Goal: Information Seeking & Learning: Learn about a topic

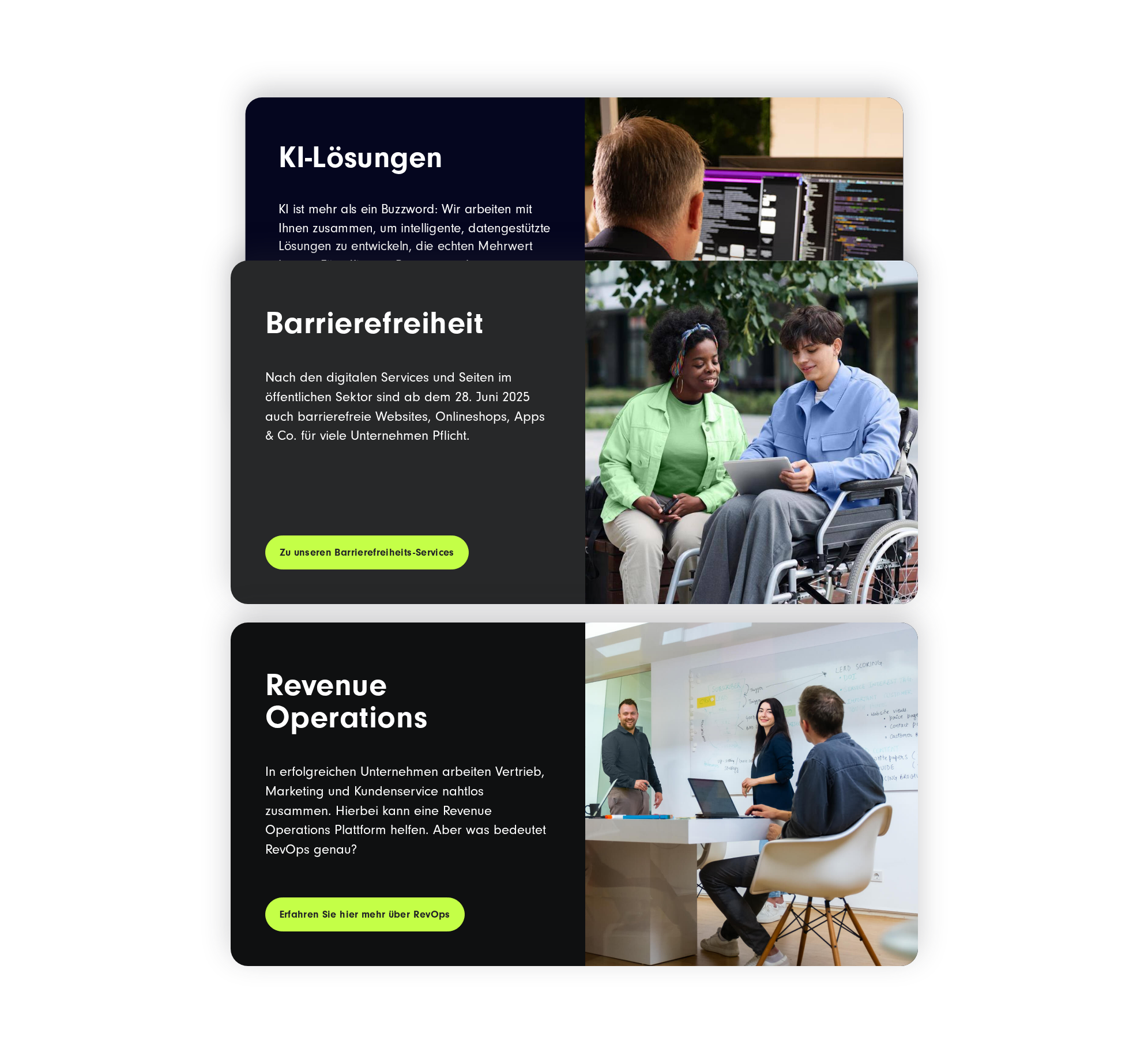
scroll to position [1575, 0]
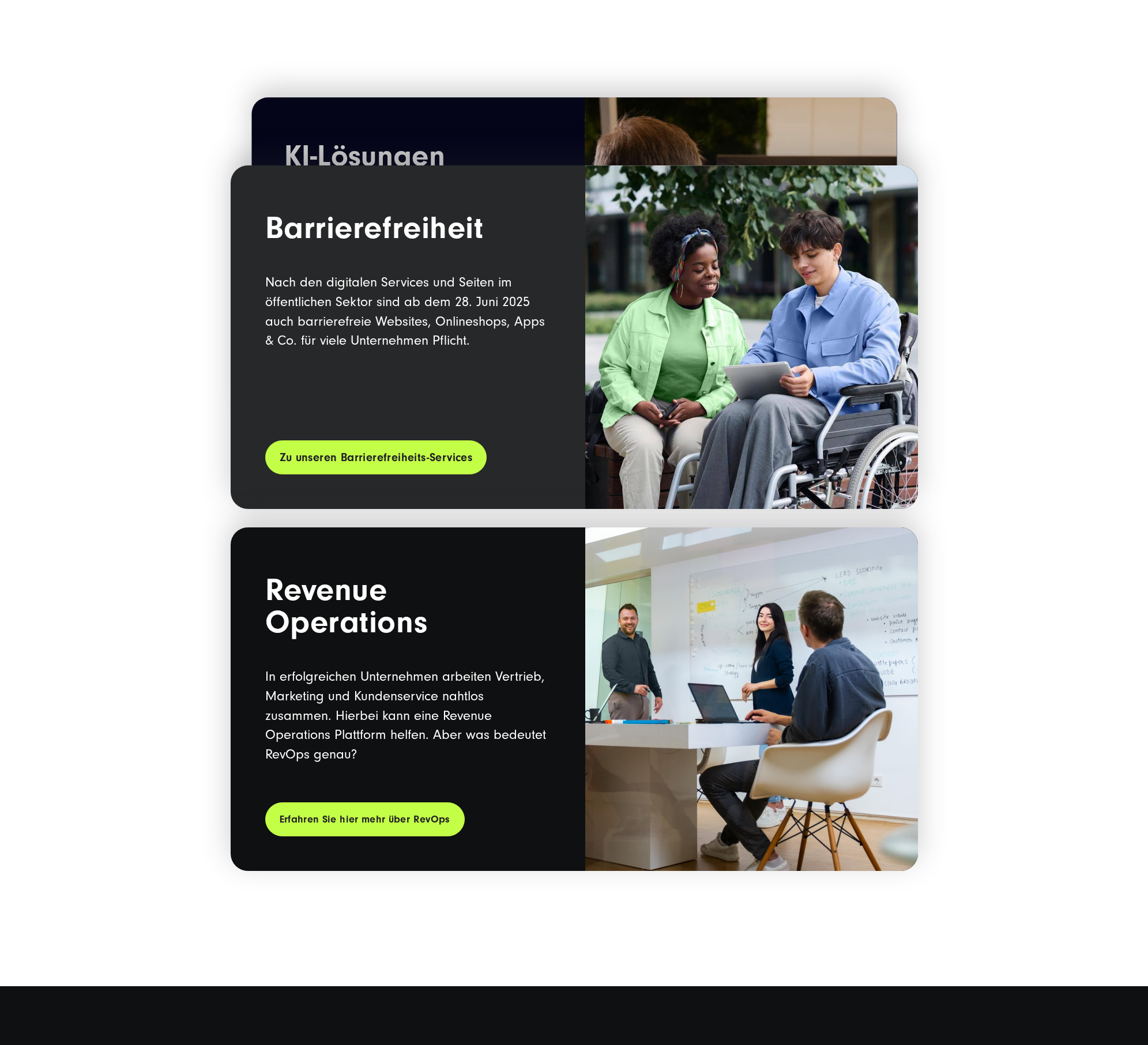
click at [284, 452] on link "Zu unseren Barrierefreiheits-Services" at bounding box center [376, 457] width 222 height 34
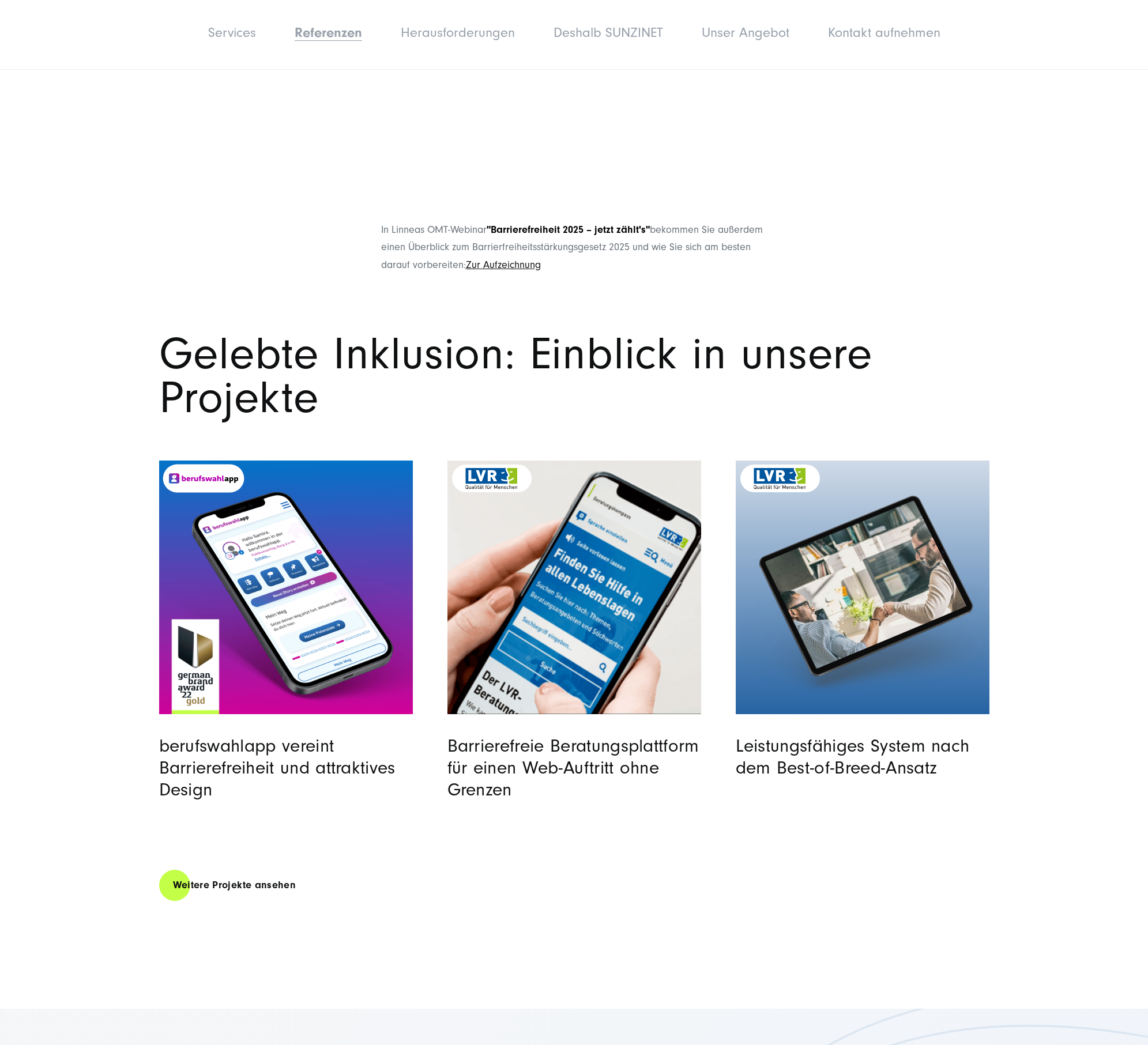
scroll to position [1967, 0]
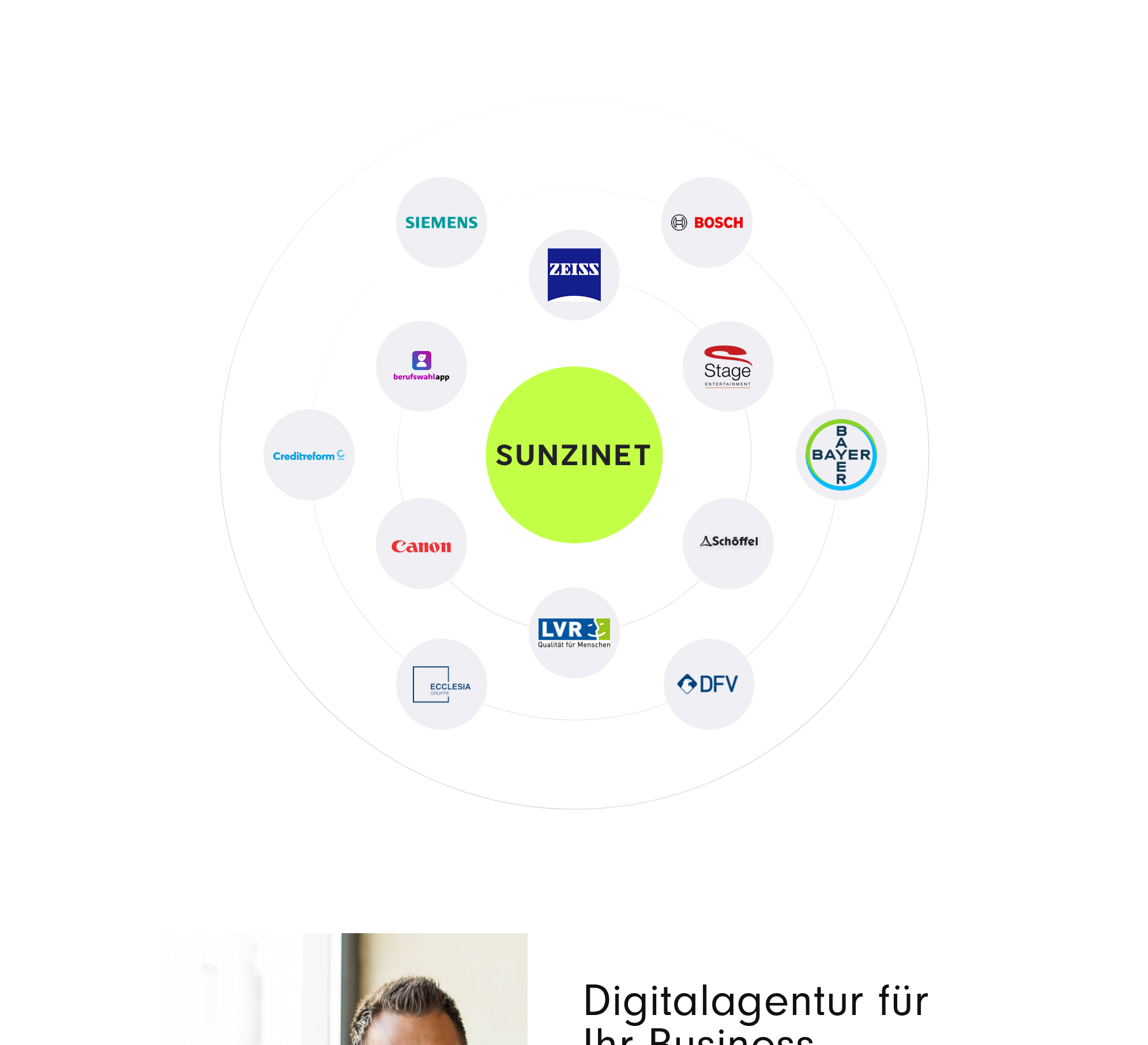
scroll to position [5983, 0]
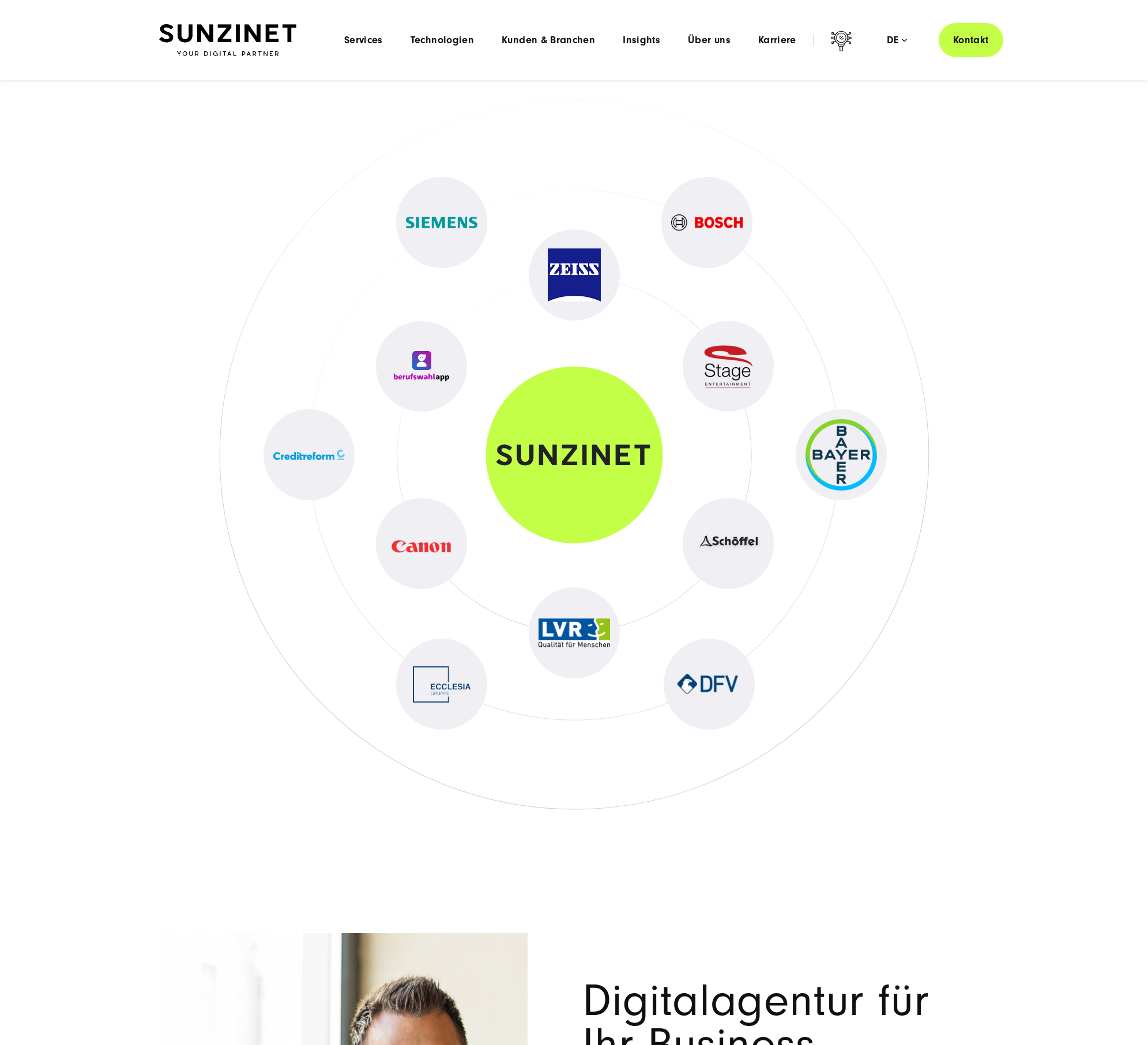
click at [866, 455] on img at bounding box center [841, 455] width 72 height 72
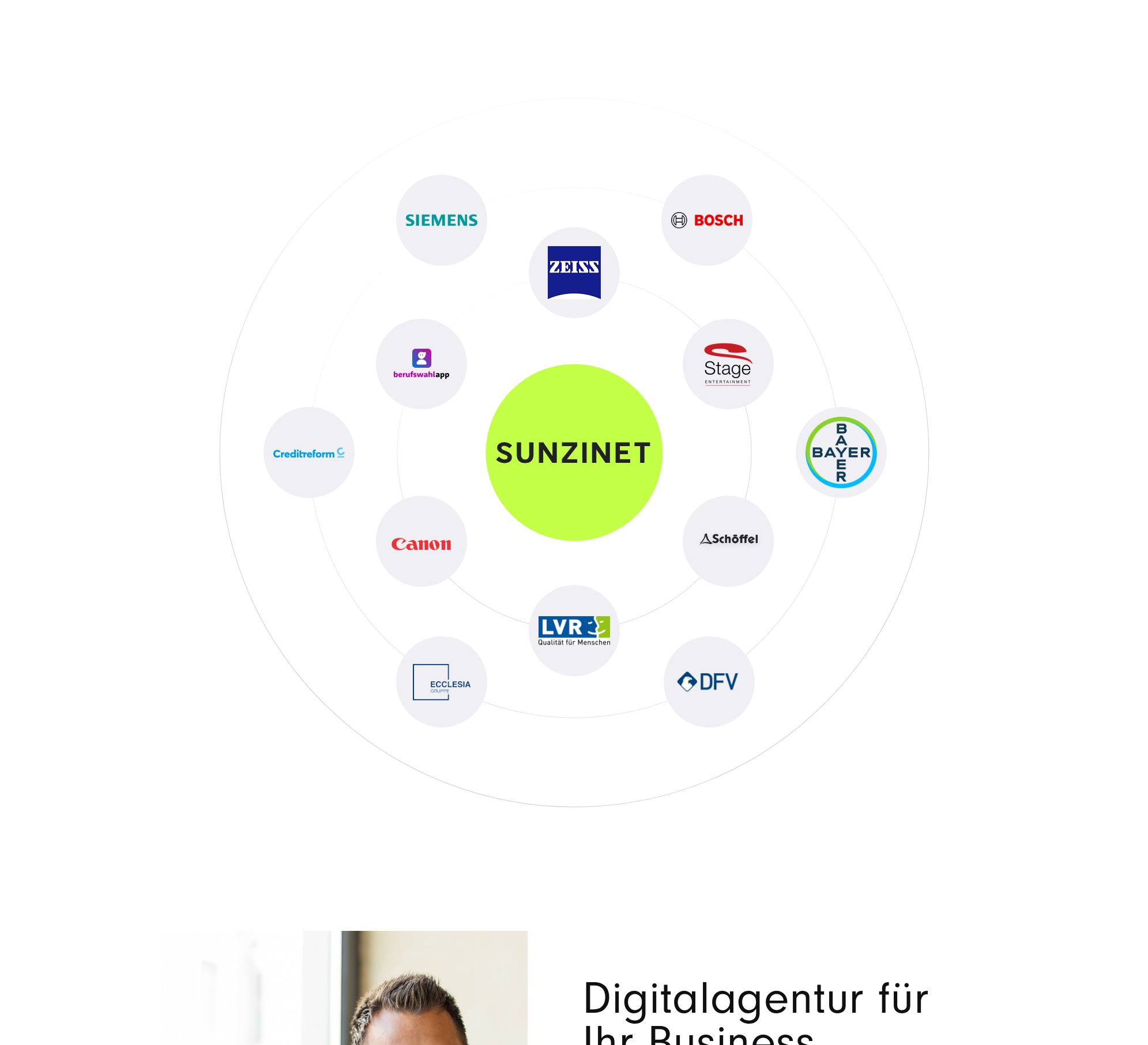
scroll to position [5988, 0]
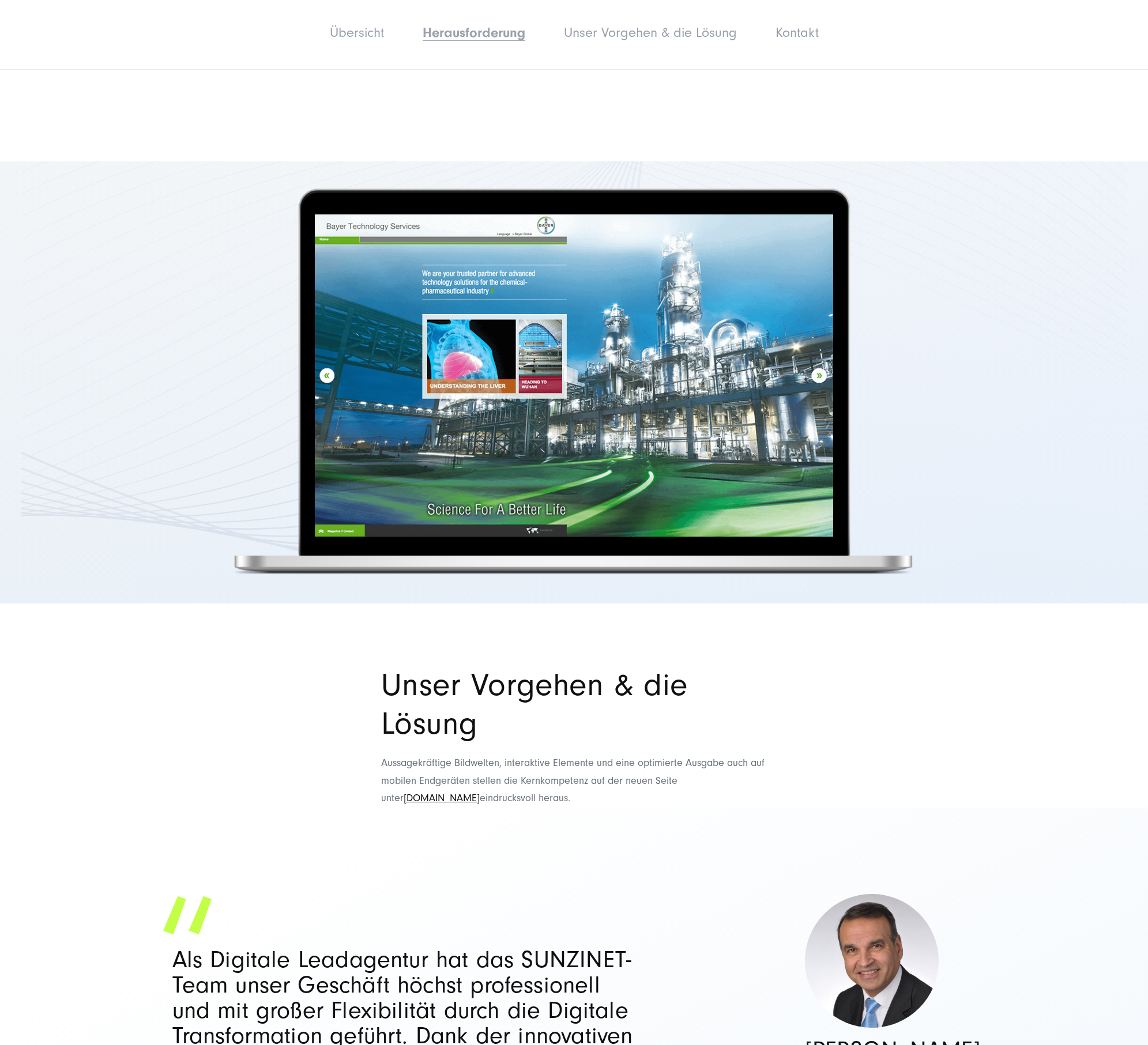
scroll to position [1278, 0]
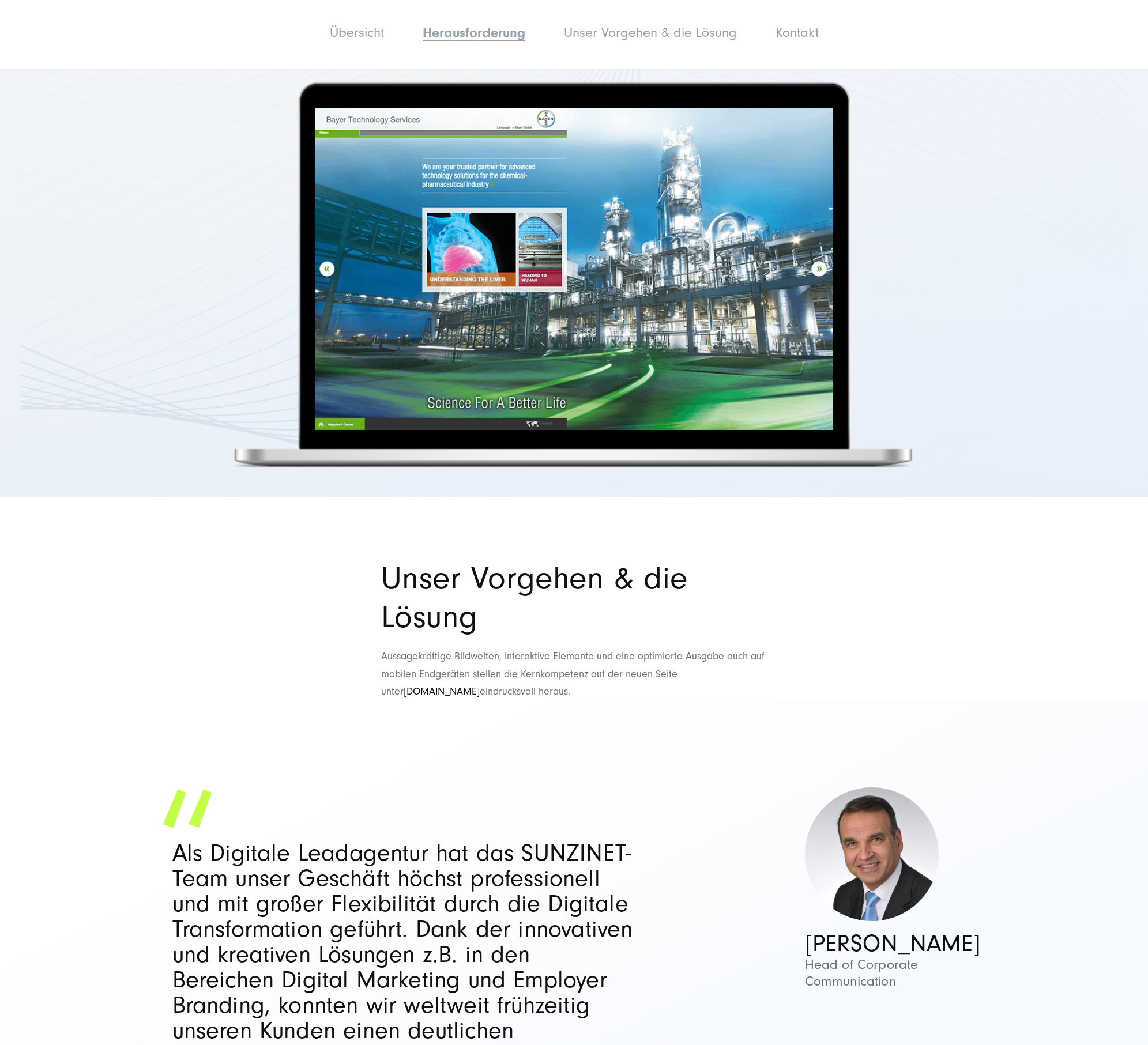
click at [444, 685] on link "bayertechnology.com" at bounding box center [441, 691] width 76 height 12
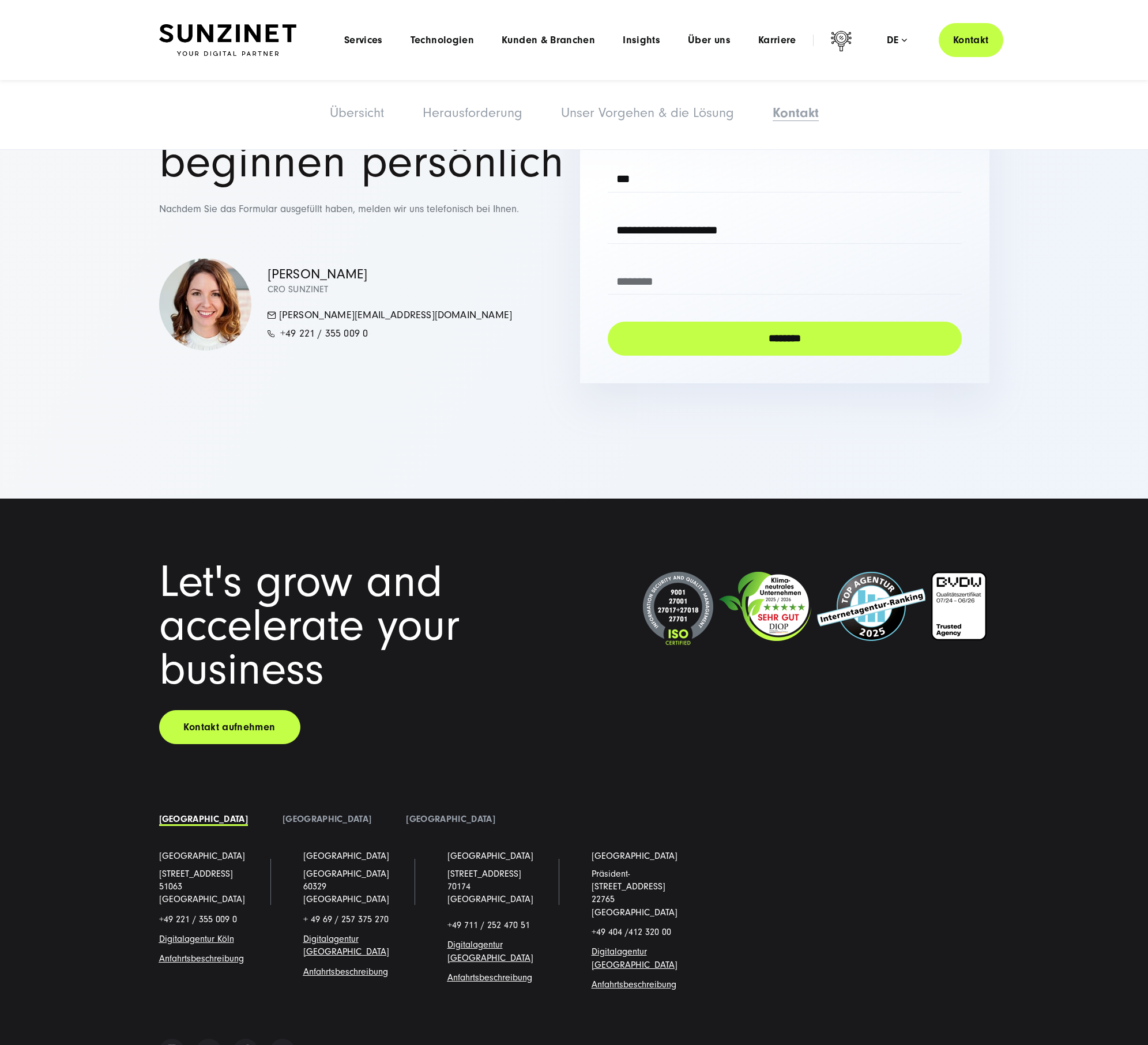
scroll to position [2687, 0]
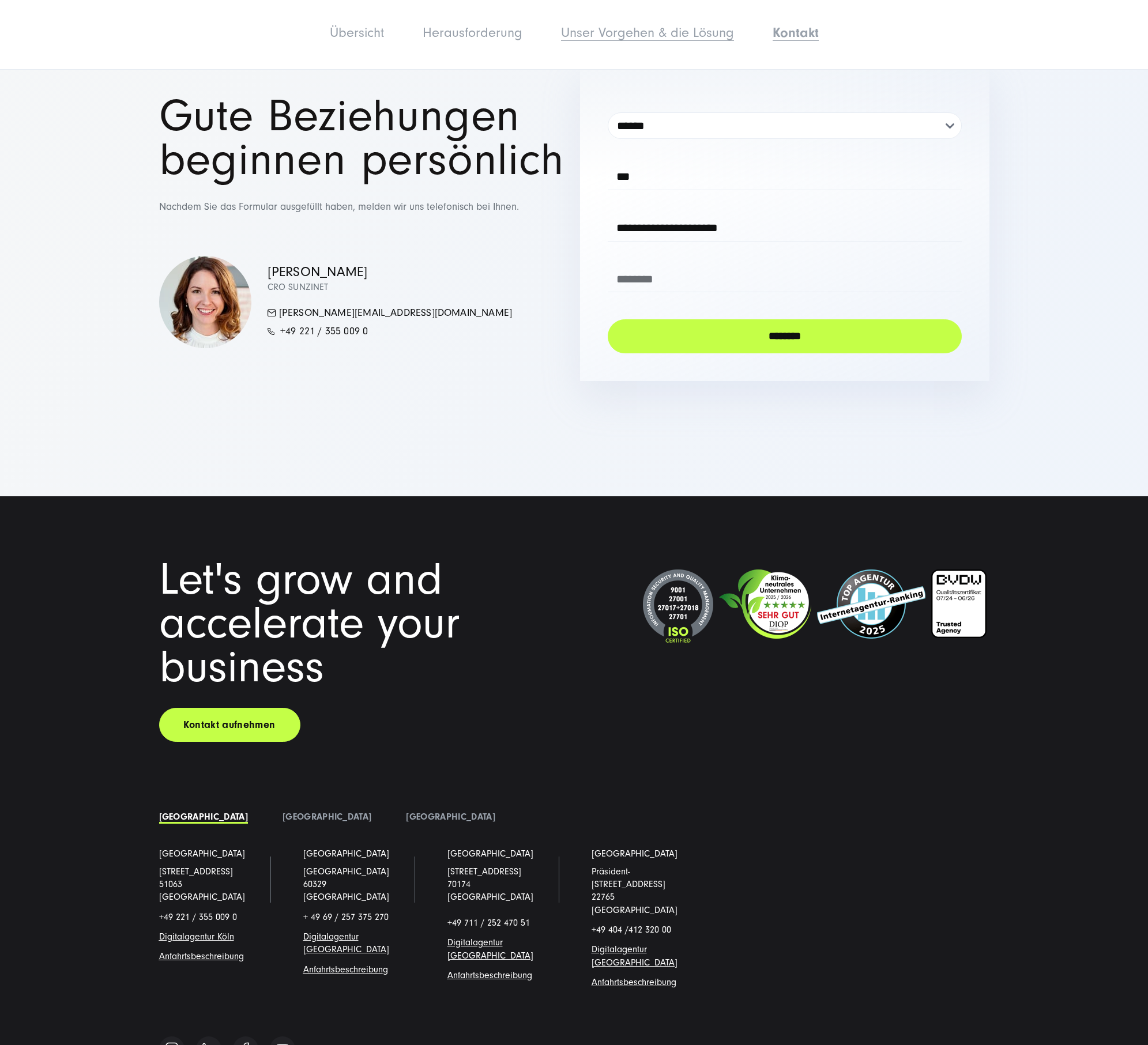
click at [628, 35] on link "Unser Vorgehen & die Lösung" at bounding box center [647, 32] width 173 height 16
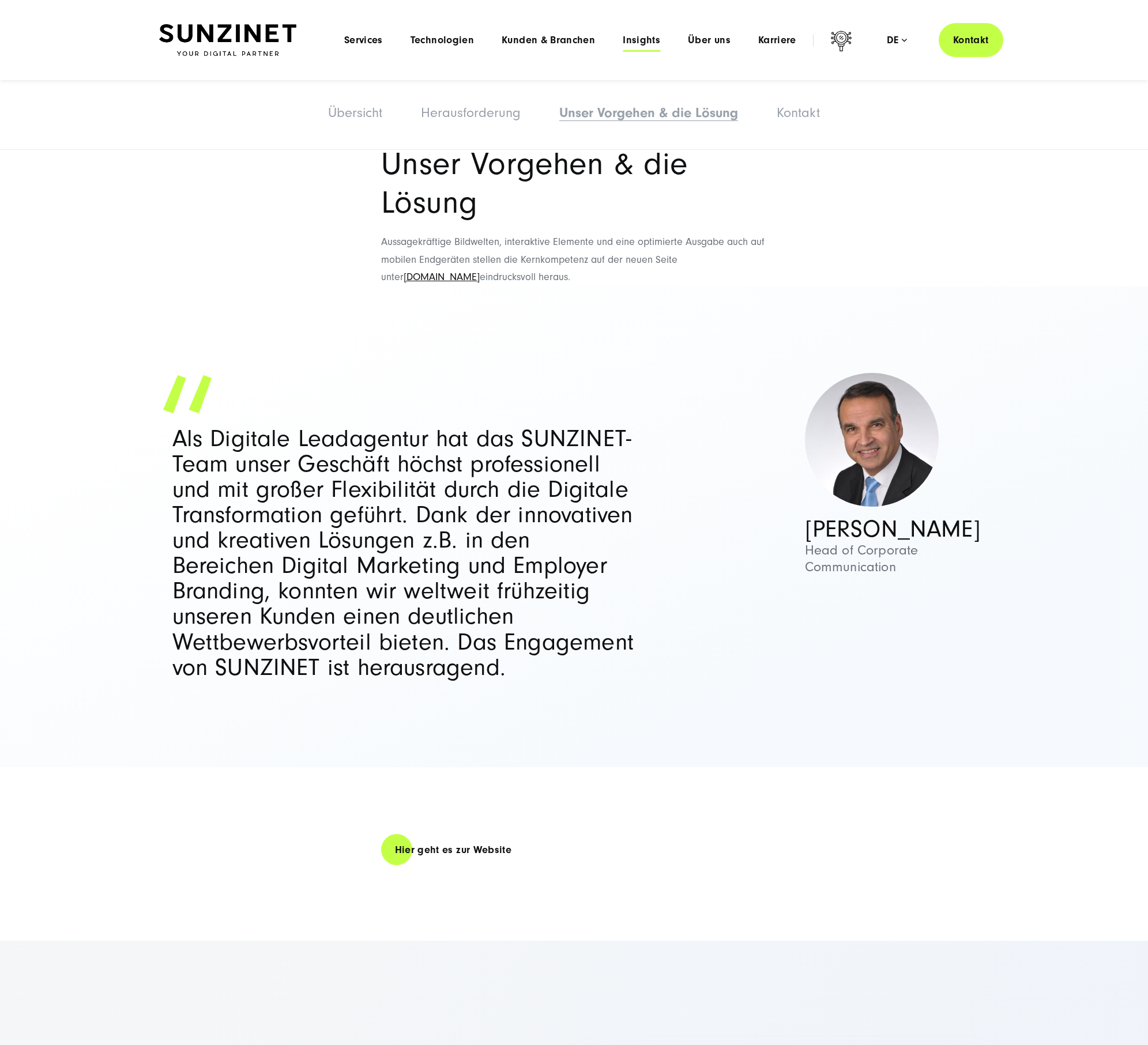
scroll to position [1671, 0]
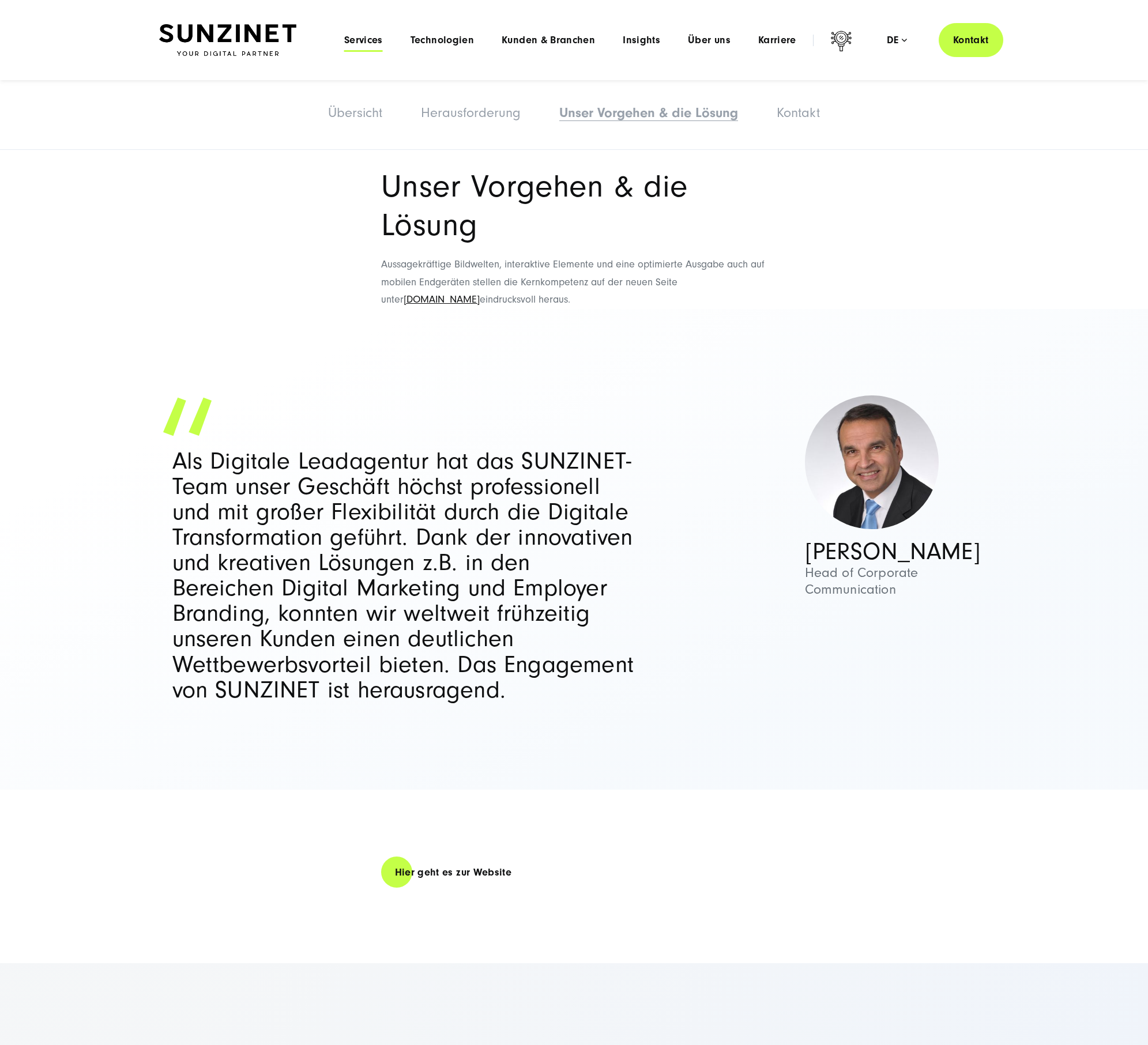
click at [371, 40] on span "Services" at bounding box center [363, 40] width 39 height 12
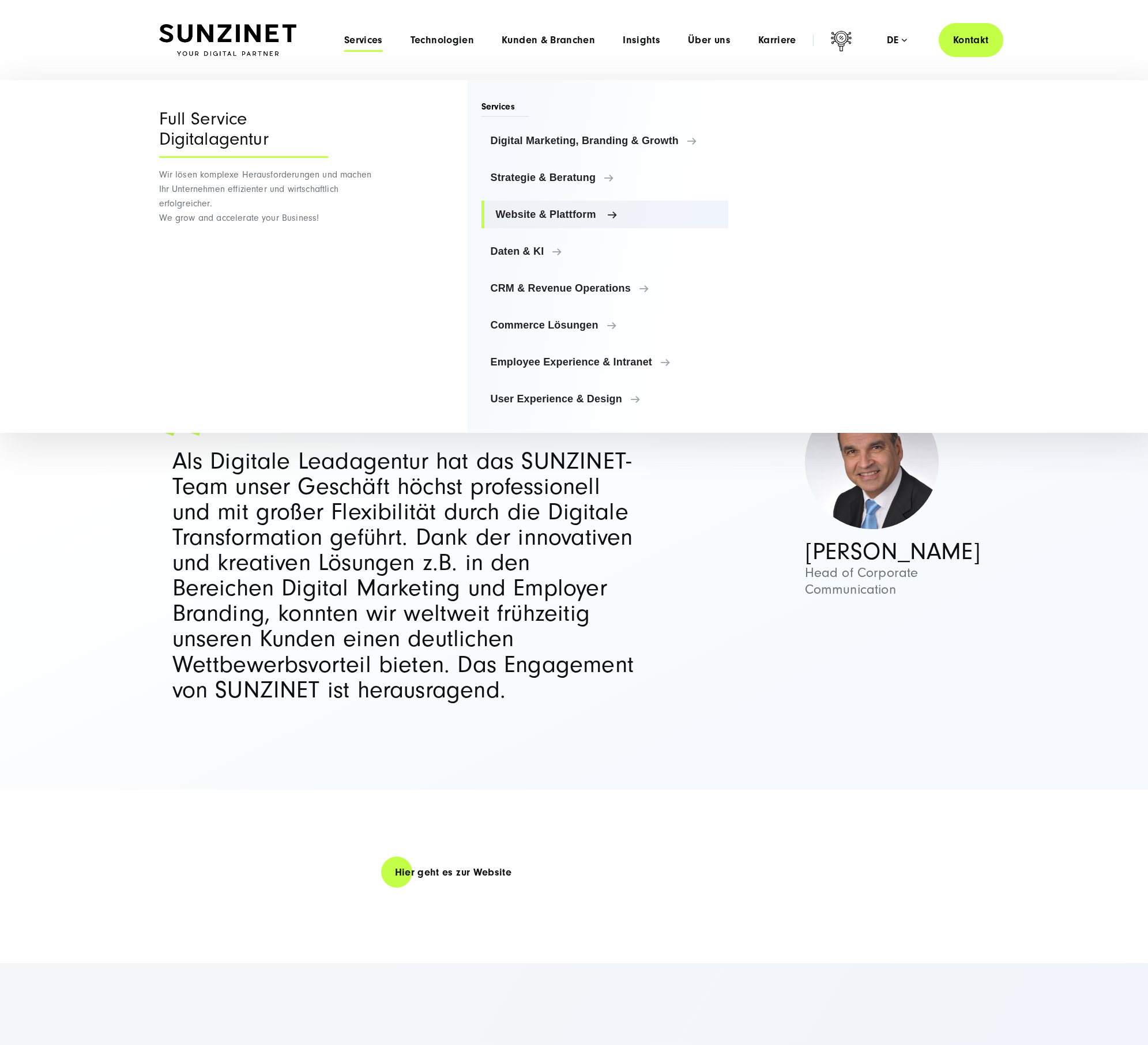
click at [547, 214] on span "Website & Plattform" at bounding box center [607, 214] width 224 height 12
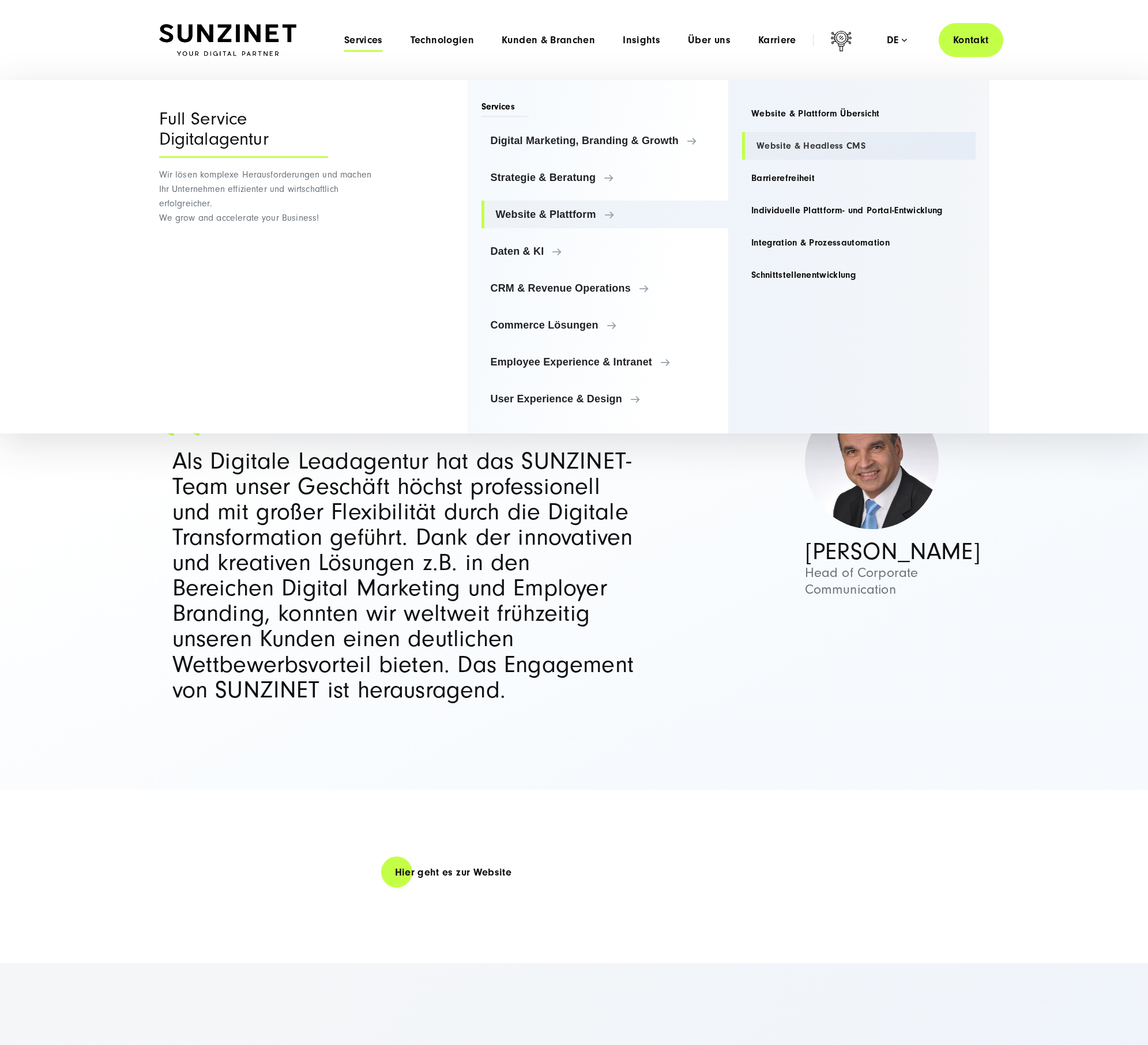
click at [791, 148] on link "Website & Headless CMS" at bounding box center [859, 146] width 233 height 28
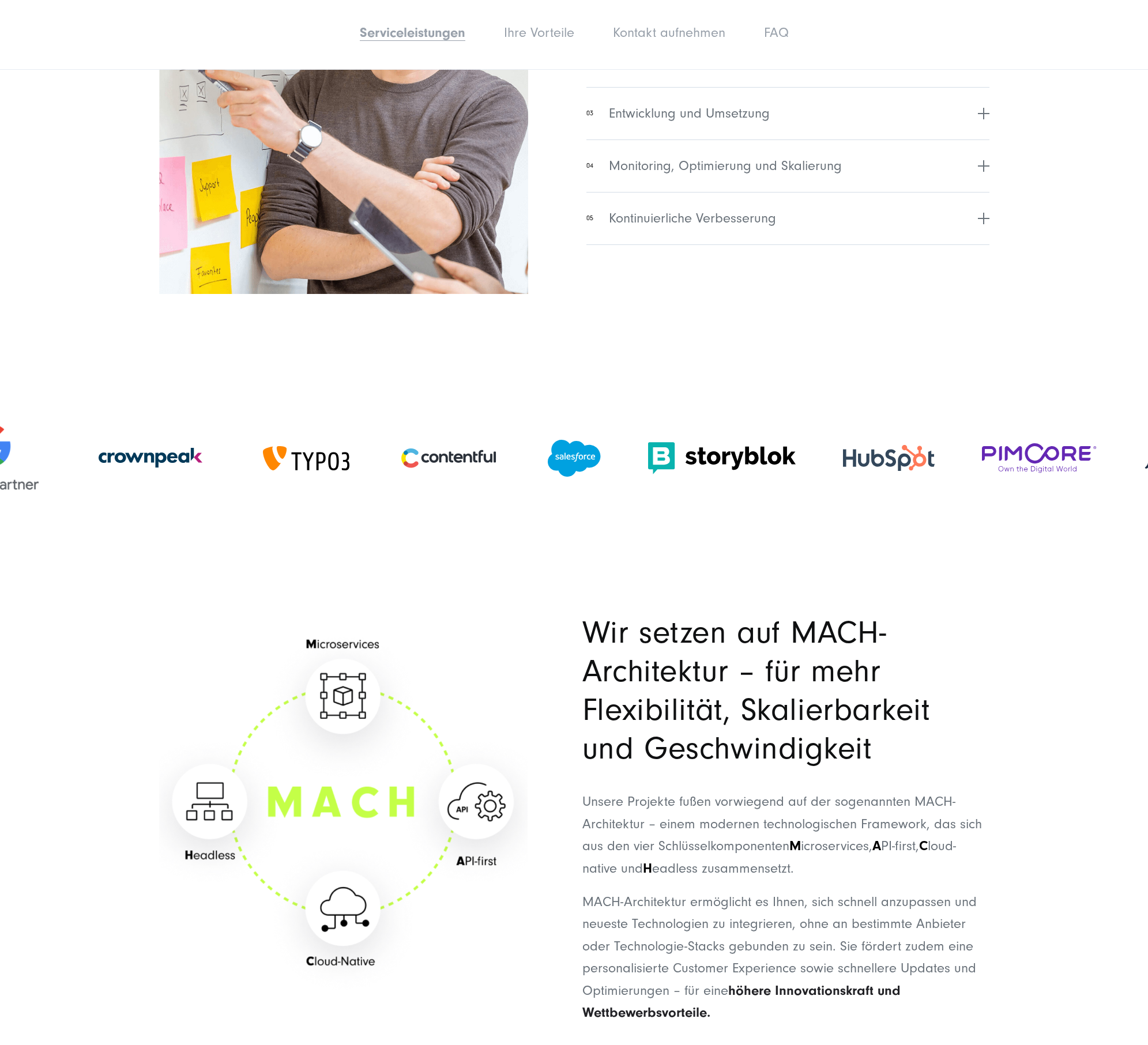
scroll to position [2672, 0]
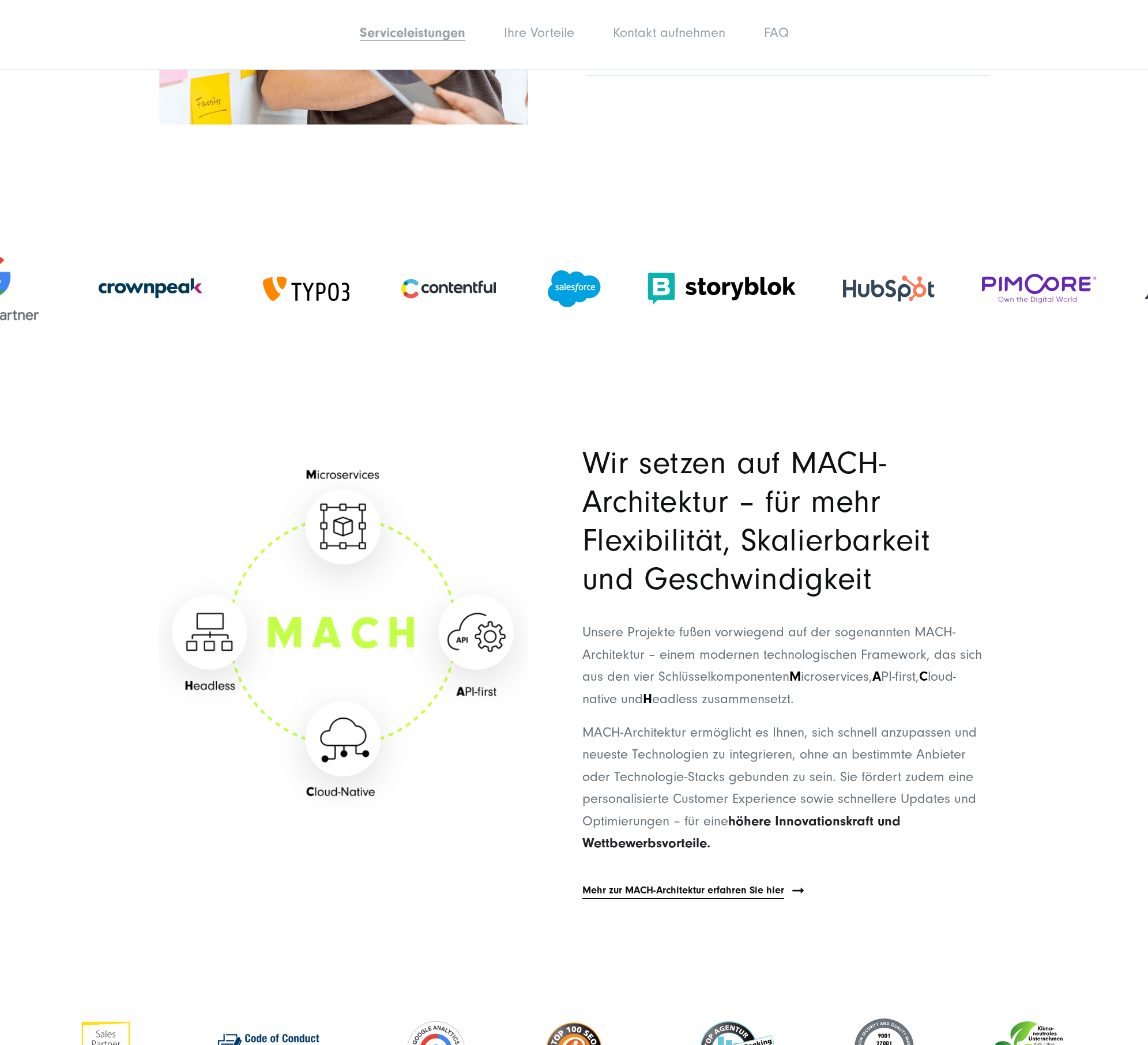
click at [730, 899] on link "Mehr zur MACH-Architektur erfahren Sie hier" at bounding box center [683, 891] width 202 height 17
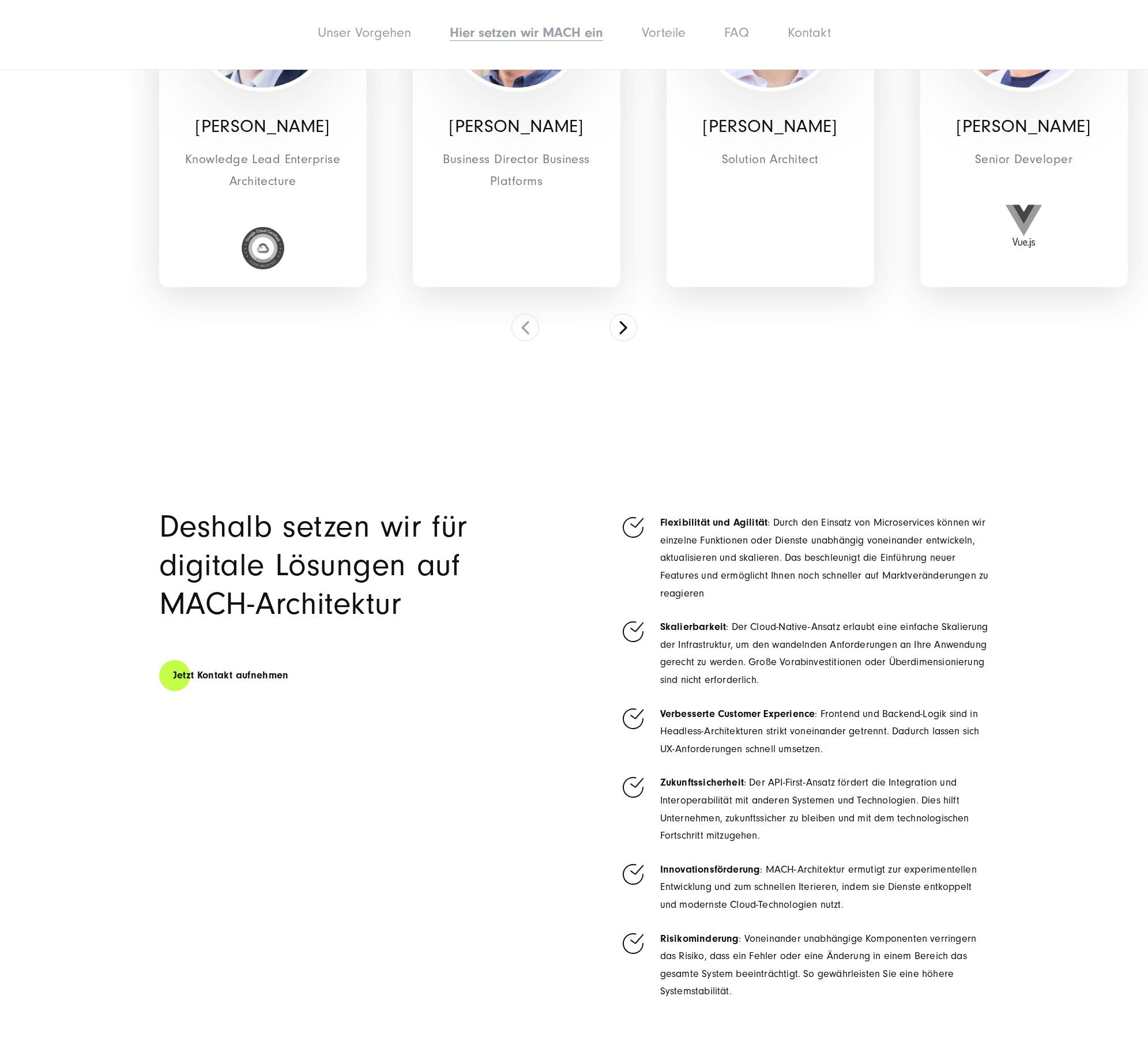
scroll to position [3631, 0]
